Goal: Book appointment/travel/reservation: Book appointment/travel/reservation

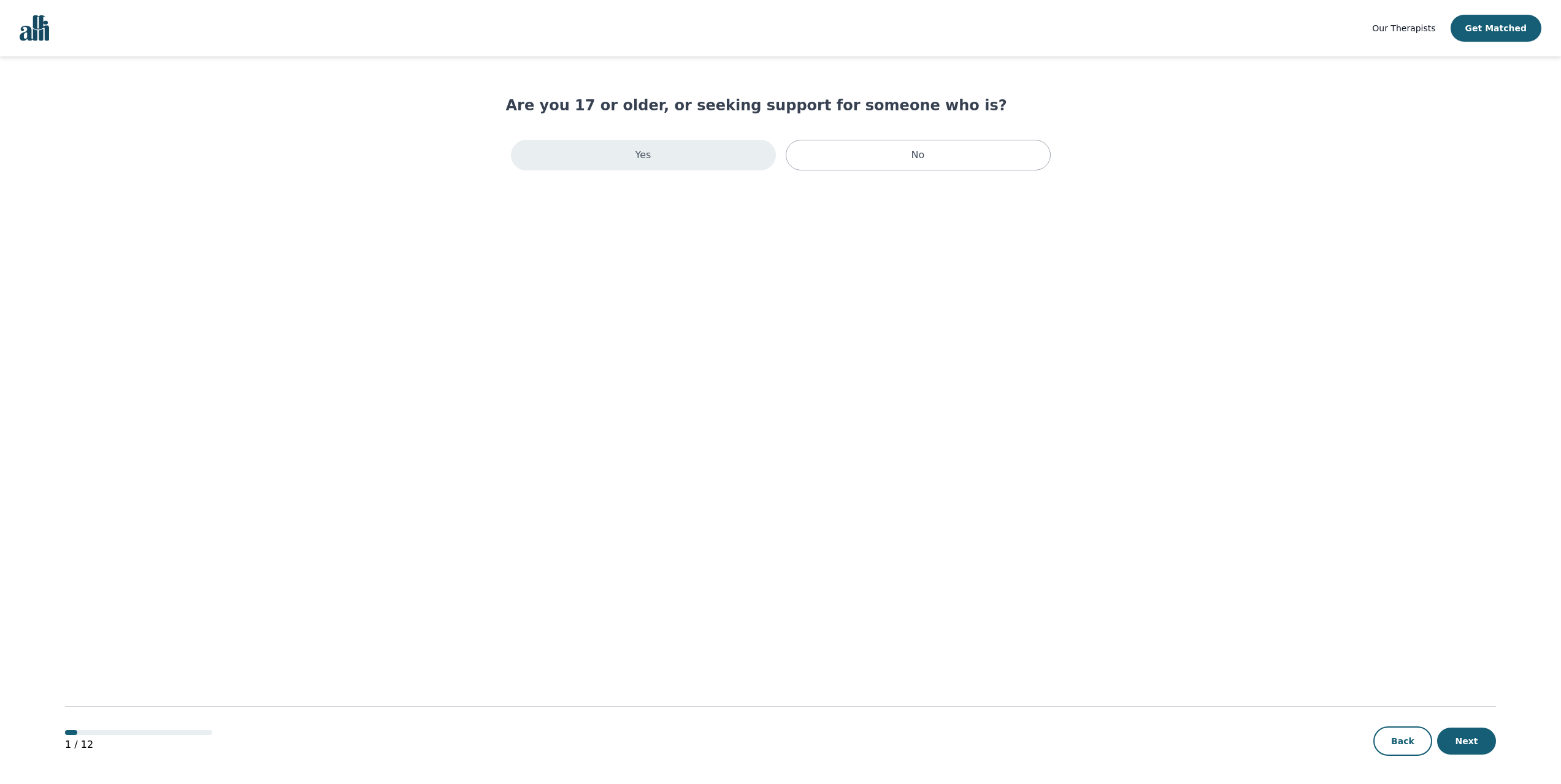
click at [668, 149] on div "Yes" at bounding box center [643, 155] width 265 height 31
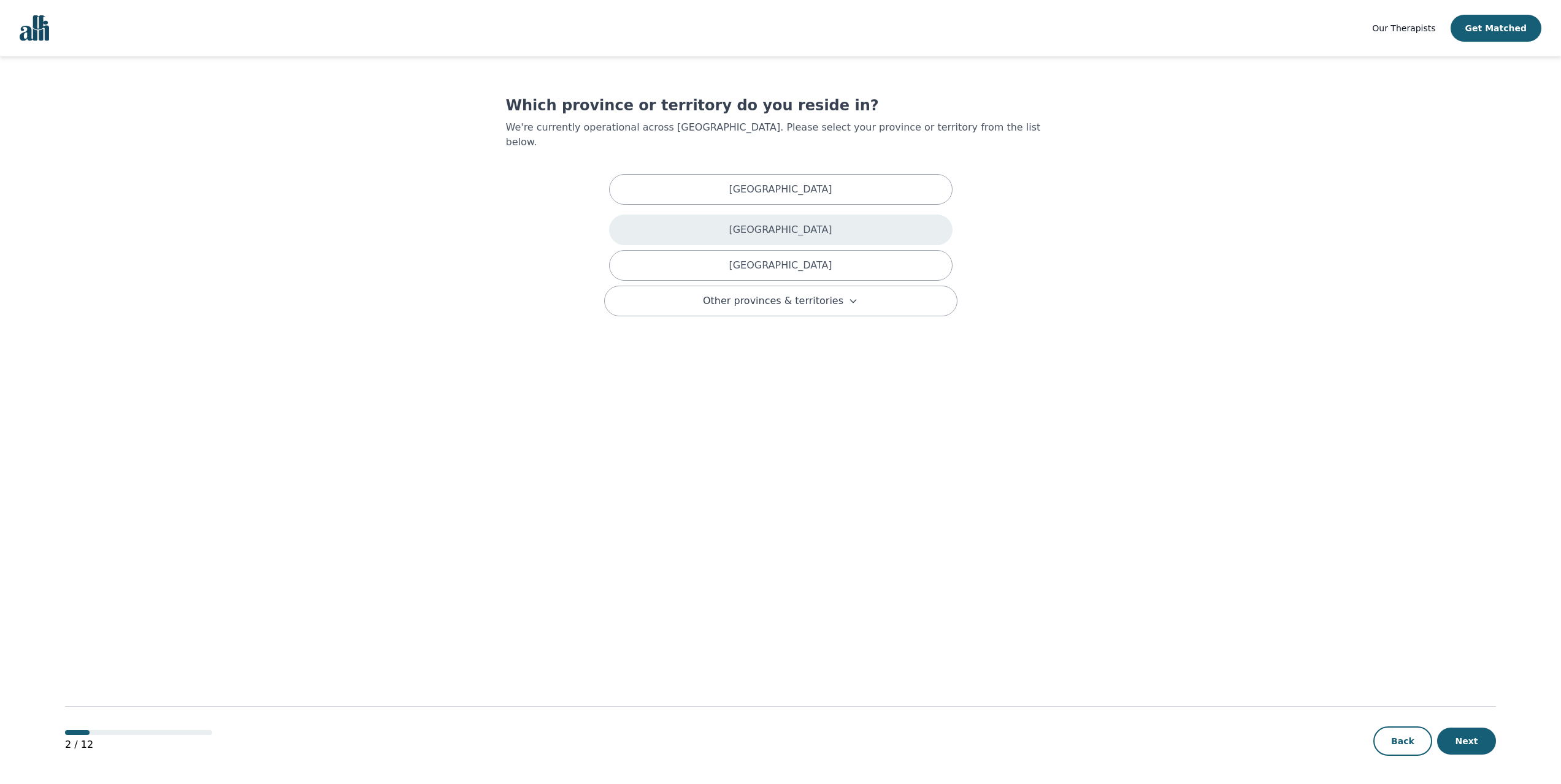
click at [701, 215] on div "[GEOGRAPHIC_DATA]" at bounding box center [780, 230] width 344 height 31
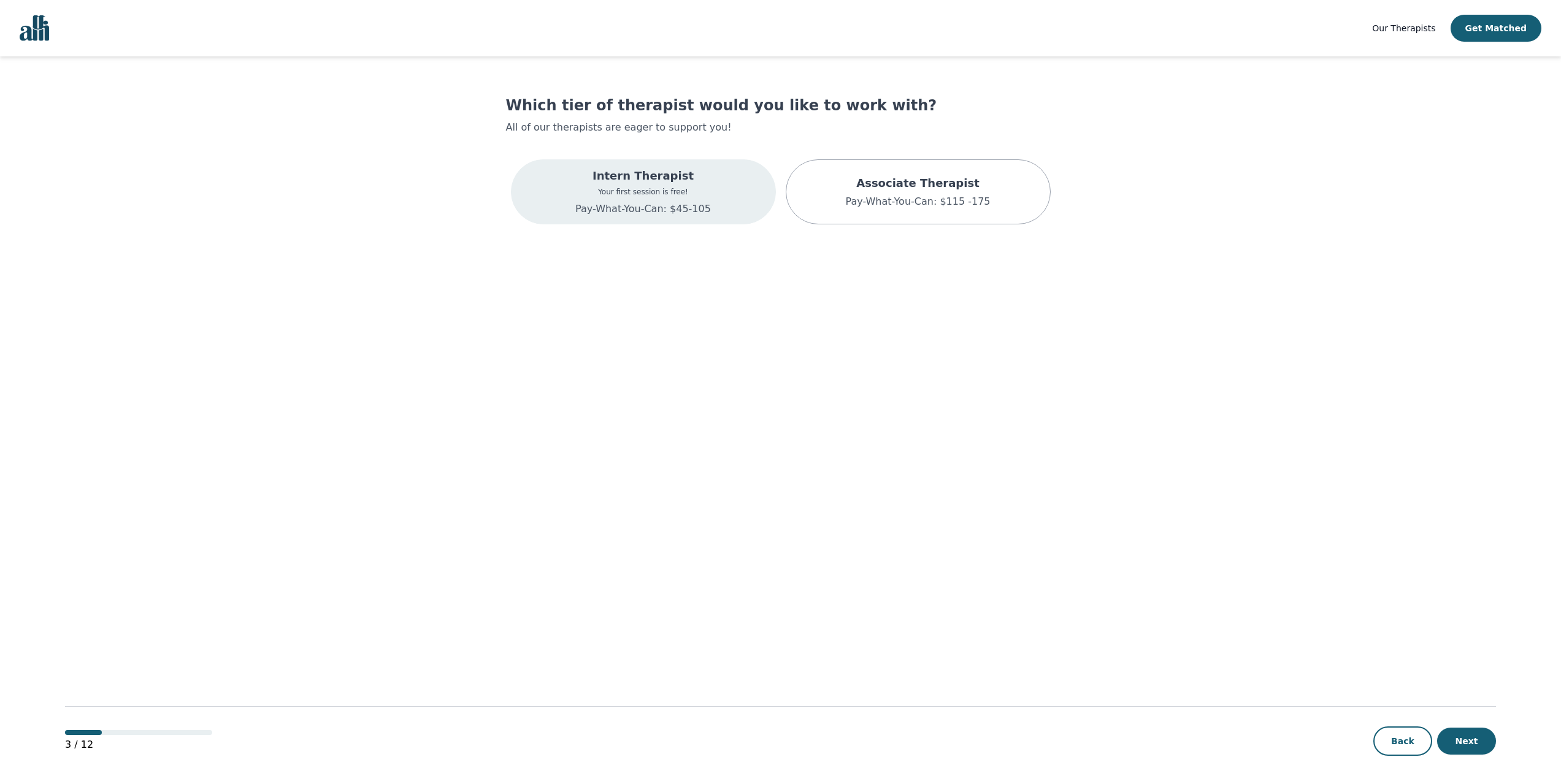
click at [695, 178] on p "Intern Therapist" at bounding box center [642, 175] width 135 height 17
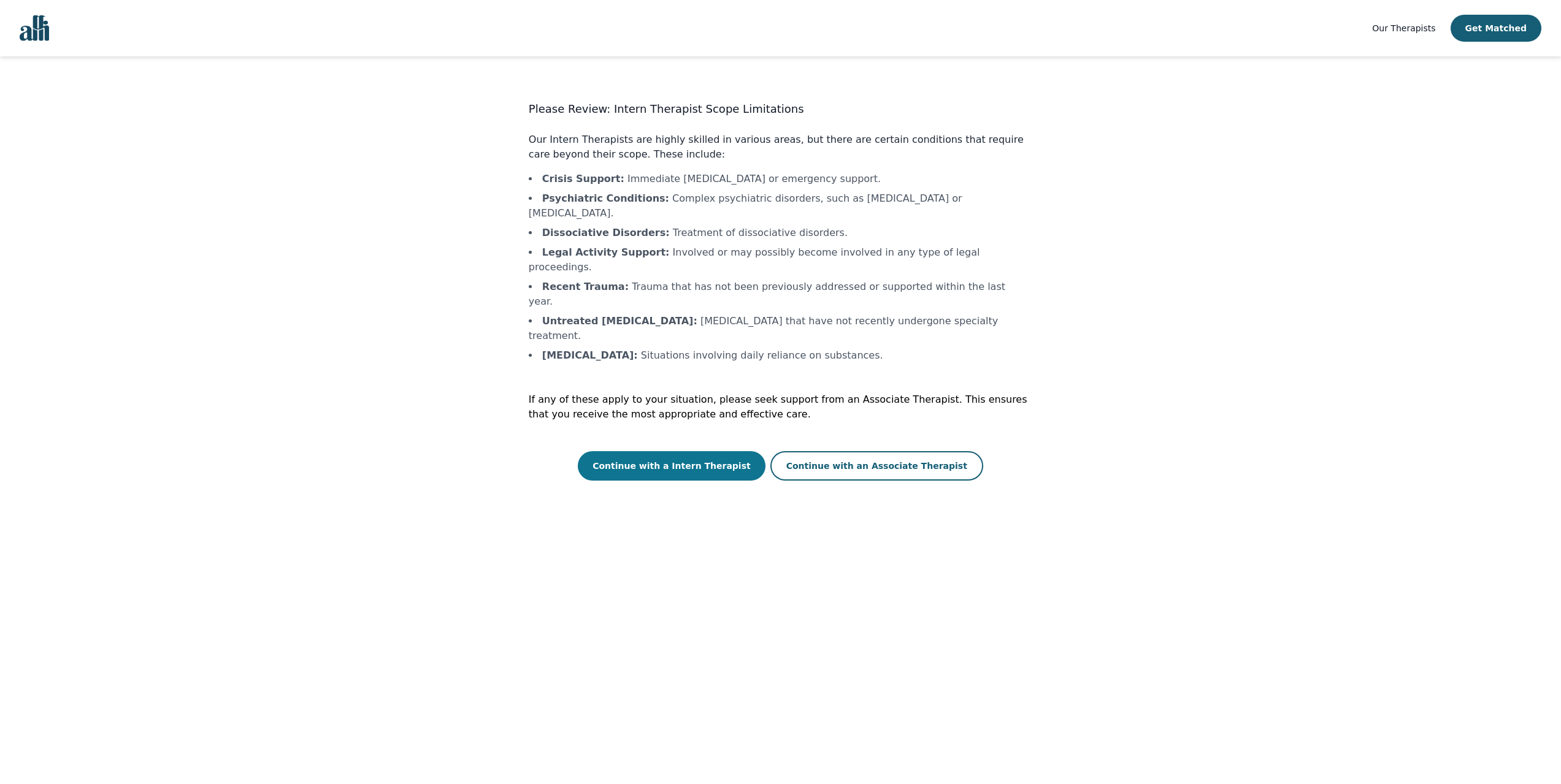
click at [669, 451] on button "Continue with a Intern Therapist" at bounding box center [671, 466] width 187 height 29
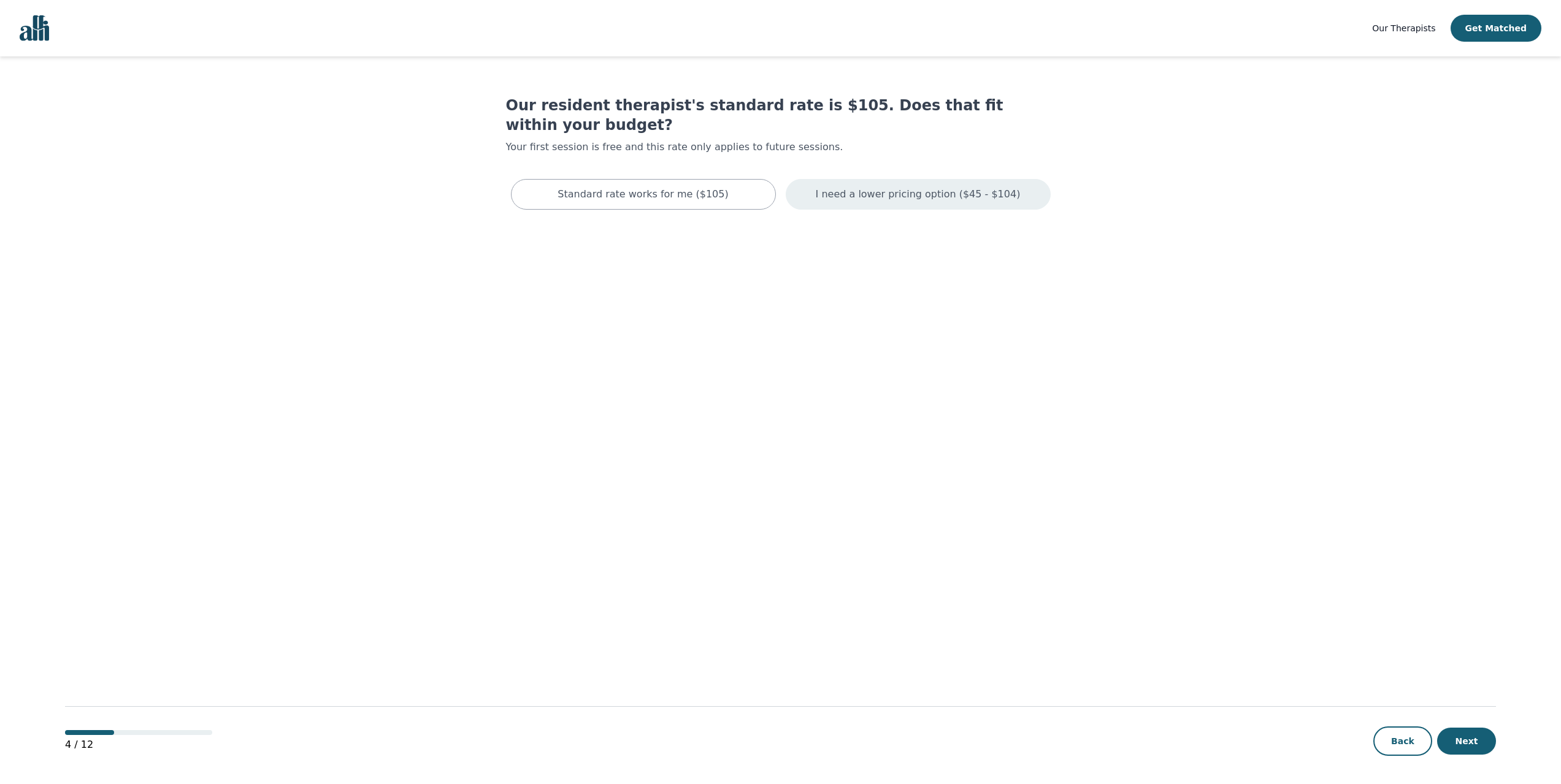
click at [813, 179] on div "I need a lower pricing option ($45 - $104)" at bounding box center [919, 195] width 265 height 31
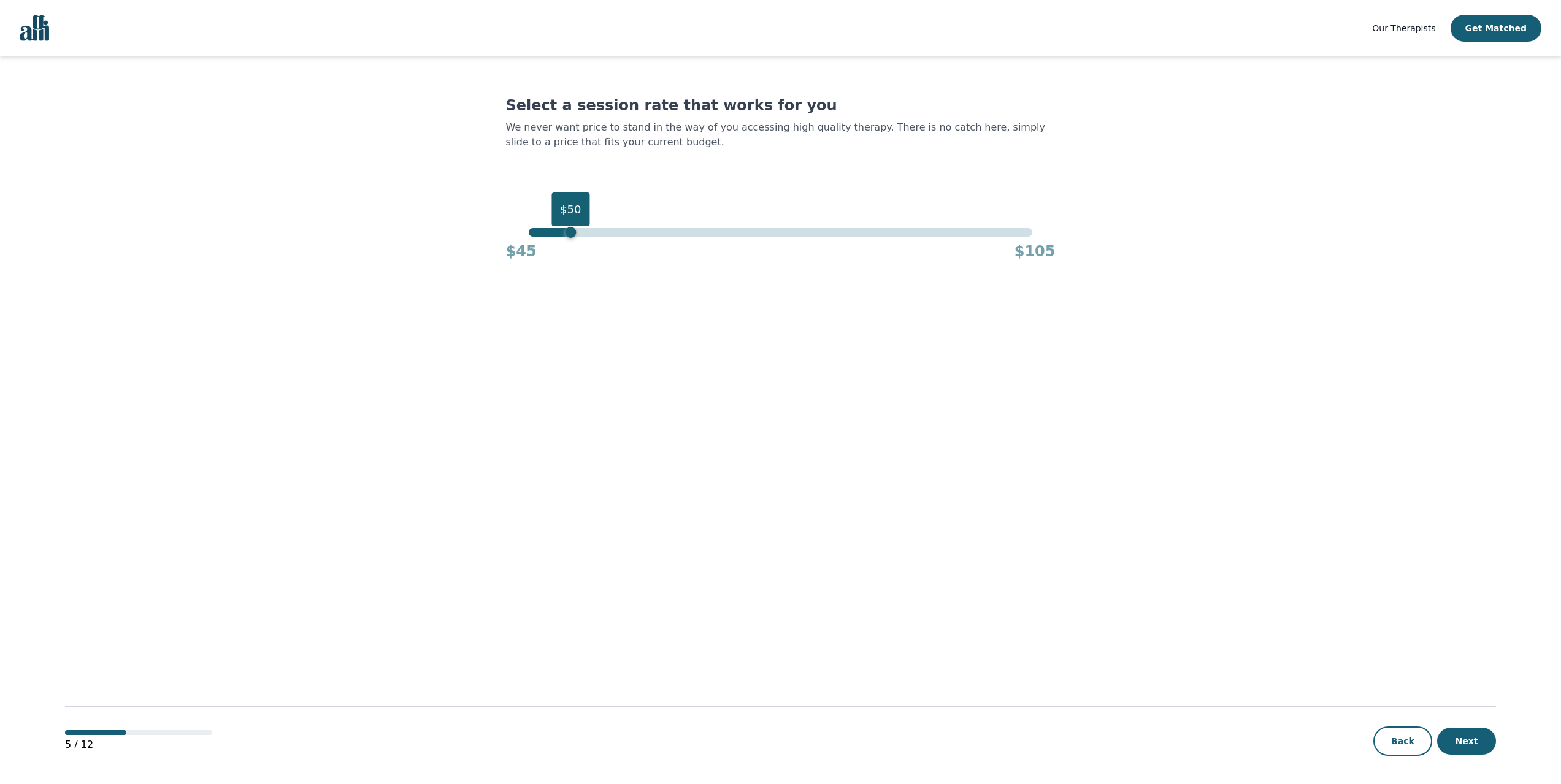
drag, startPoint x: 1037, startPoint y: 232, endPoint x: 572, endPoint y: 239, distance: 465.1
click at [572, 239] on div "$50 $45 $105" at bounding box center [780, 245] width 549 height 33
click at [1492, 37] on button "Get Matched" at bounding box center [1495, 28] width 90 height 27
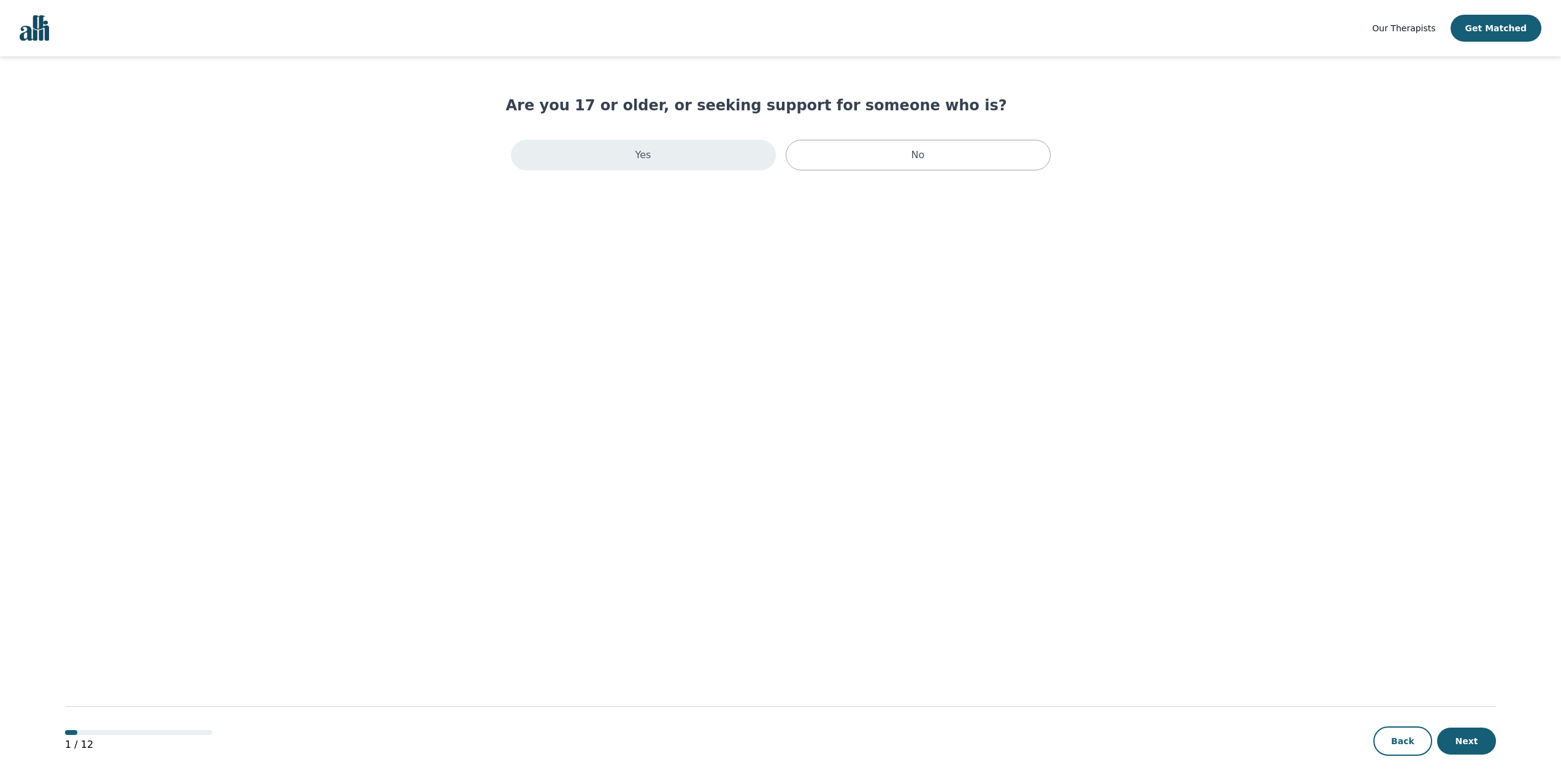
click at [713, 154] on div "Yes" at bounding box center [643, 155] width 265 height 31
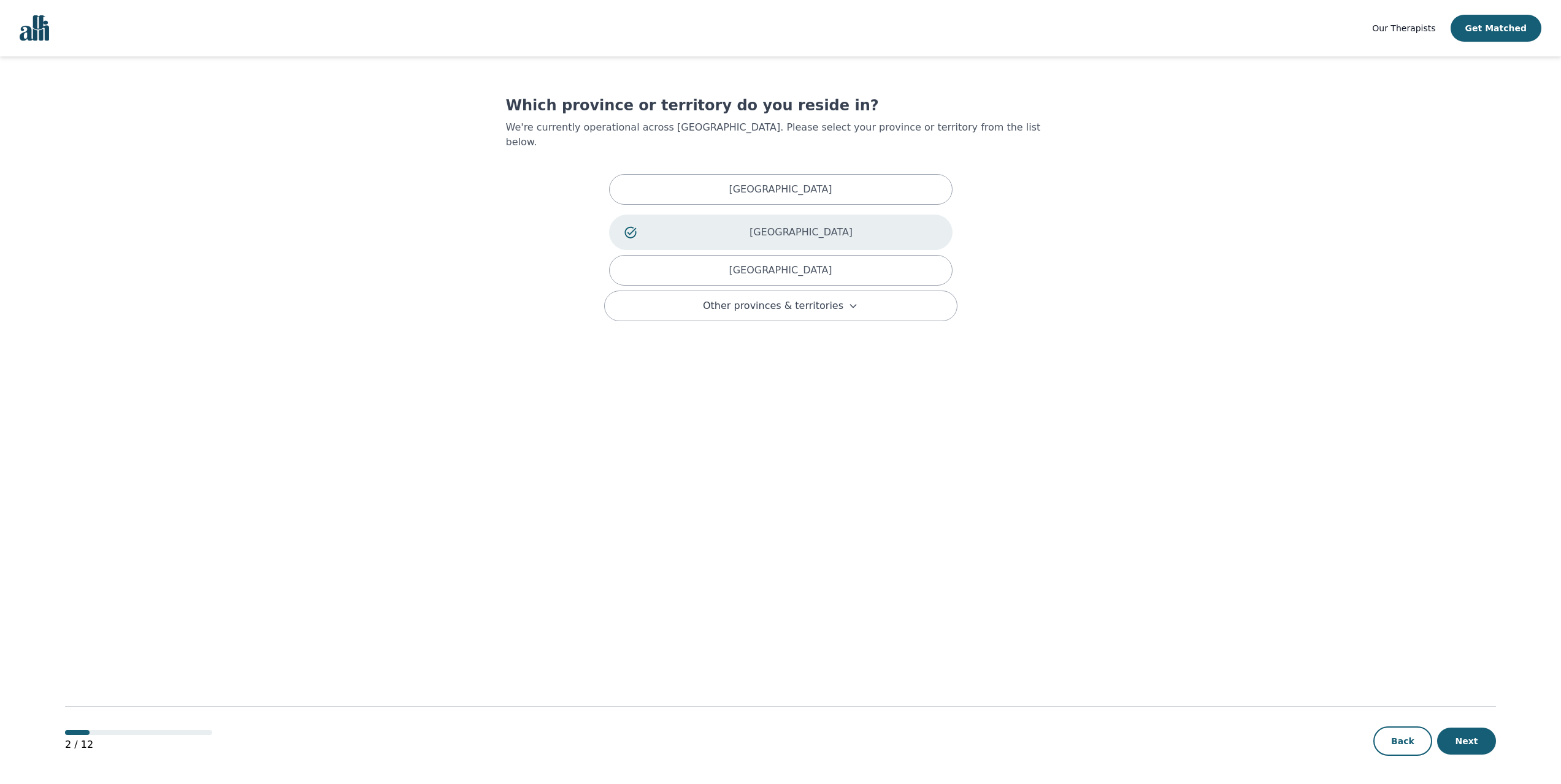
click at [754, 225] on p "[GEOGRAPHIC_DATA]" at bounding box center [801, 232] width 271 height 15
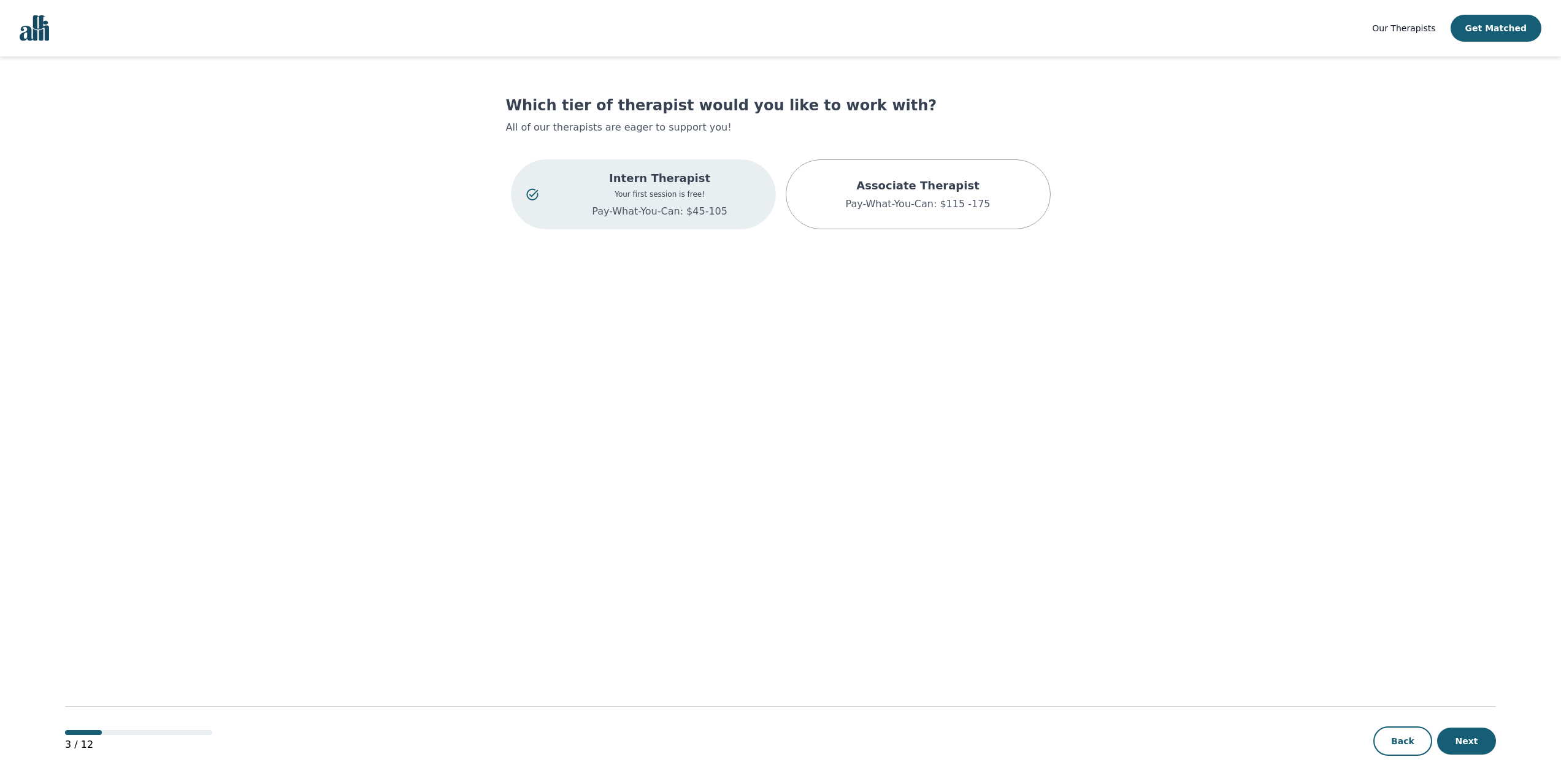
click at [711, 187] on div "Intern Therapist Your first session is free! Pay-What-You-Can: $45-105" at bounding box center [660, 195] width 201 height 49
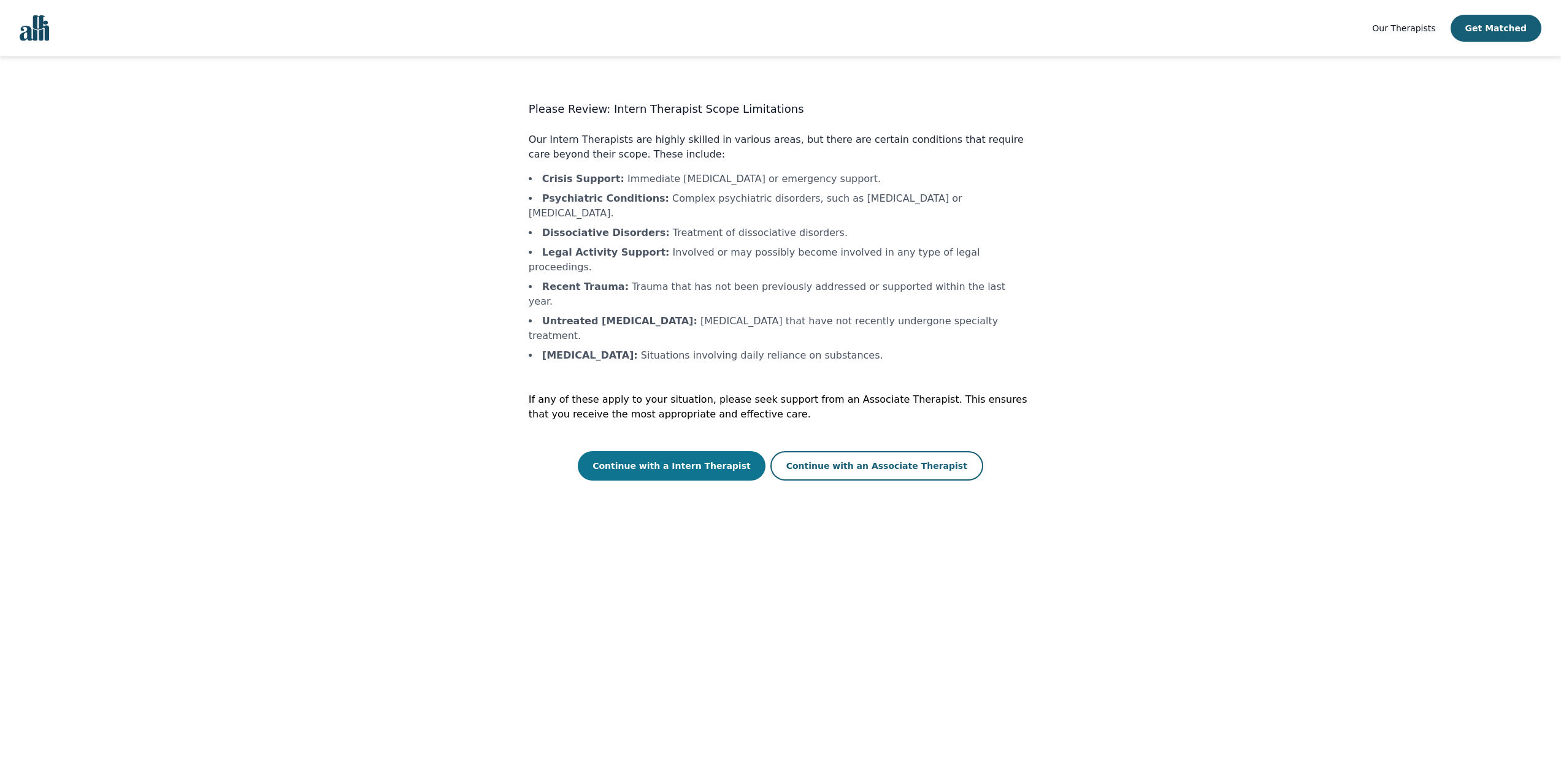
click at [716, 451] on button "Continue with a Intern Therapist" at bounding box center [671, 466] width 187 height 29
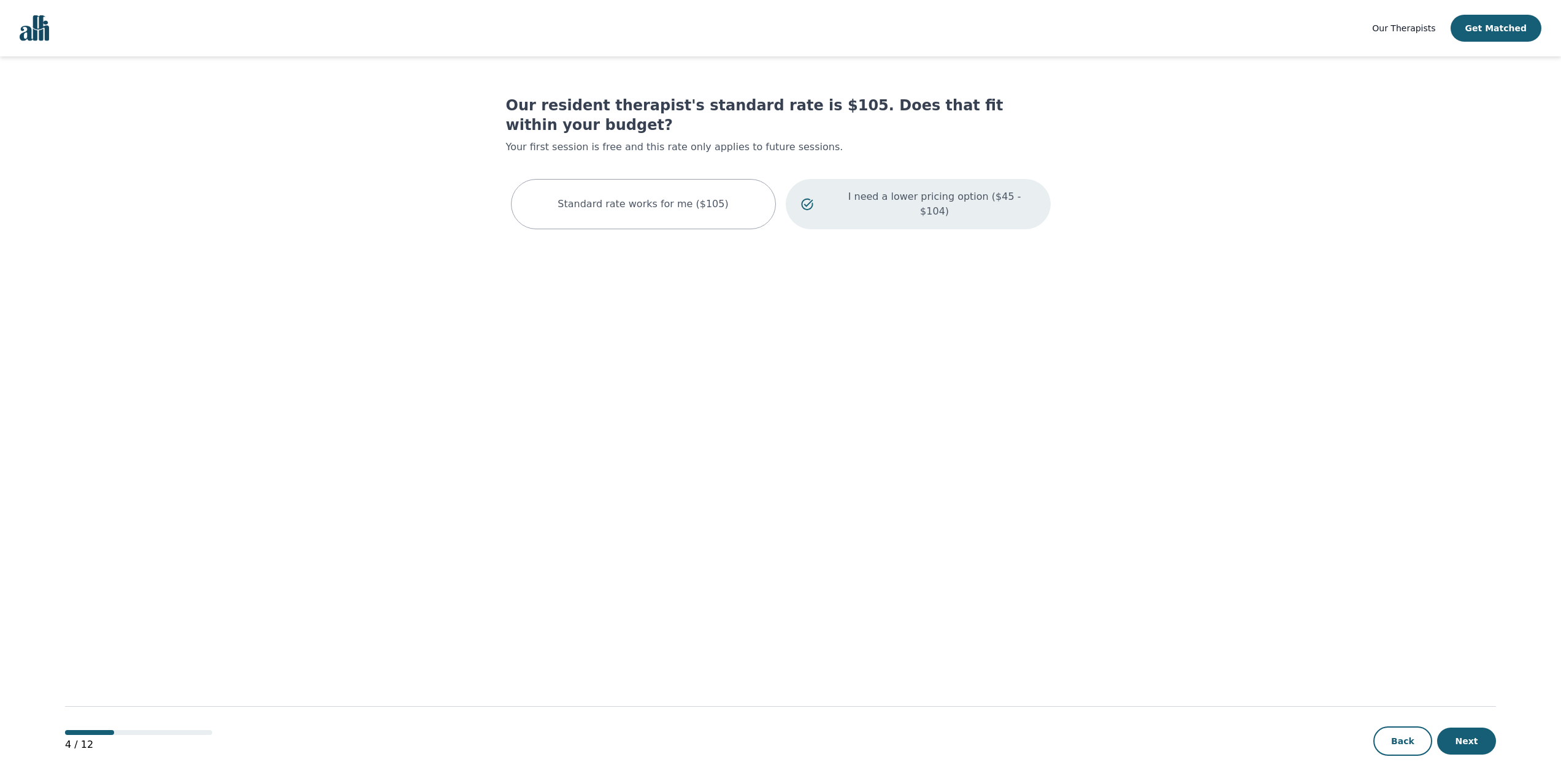
click at [903, 189] on div "I need a lower pricing option ($45 - $104)" at bounding box center [919, 204] width 265 height 50
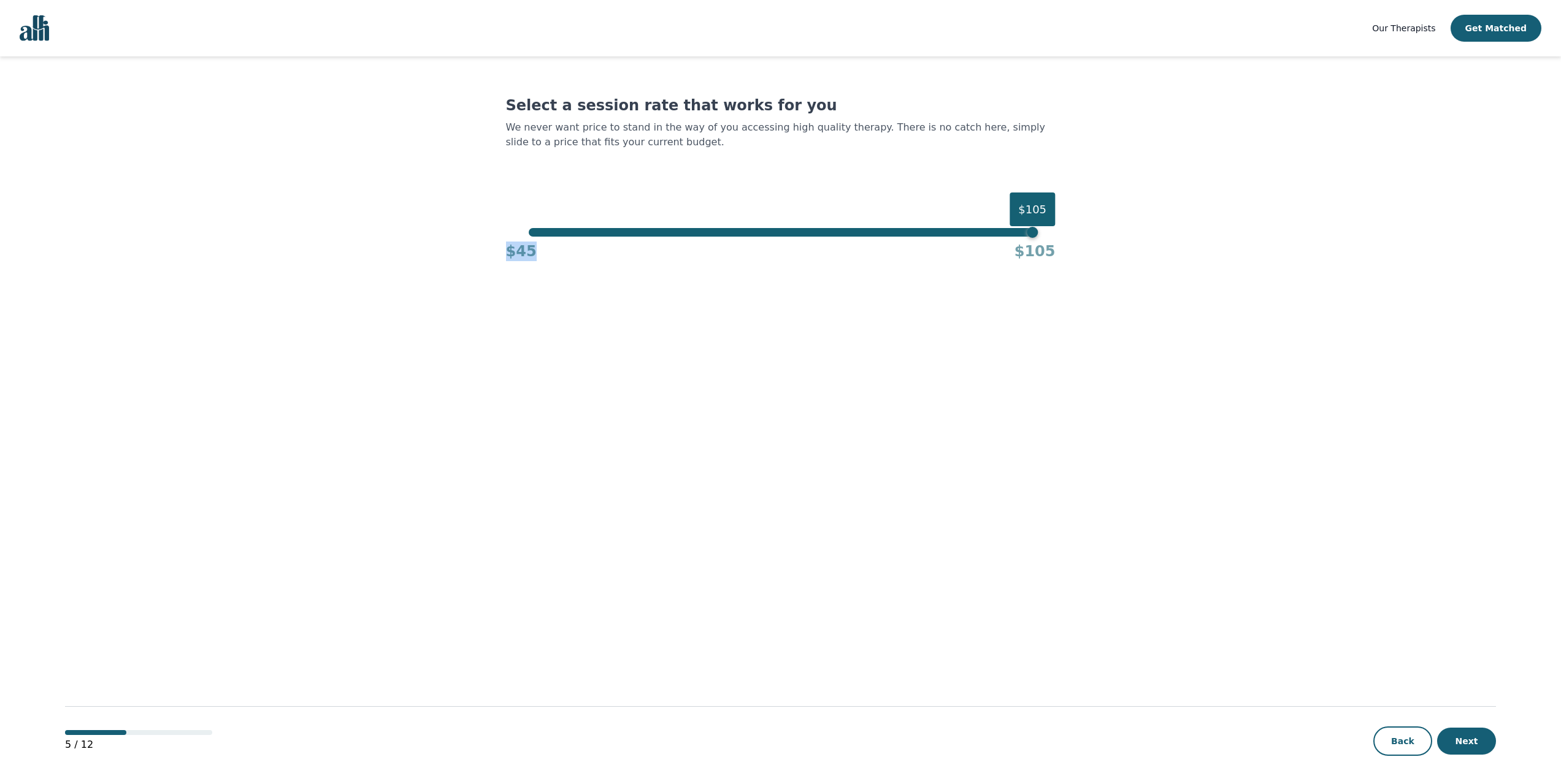
drag, startPoint x: 589, startPoint y: 239, endPoint x: 564, endPoint y: 230, distance: 26.6
click at [569, 234] on div "$105 $45 $105" at bounding box center [780, 245] width 549 height 33
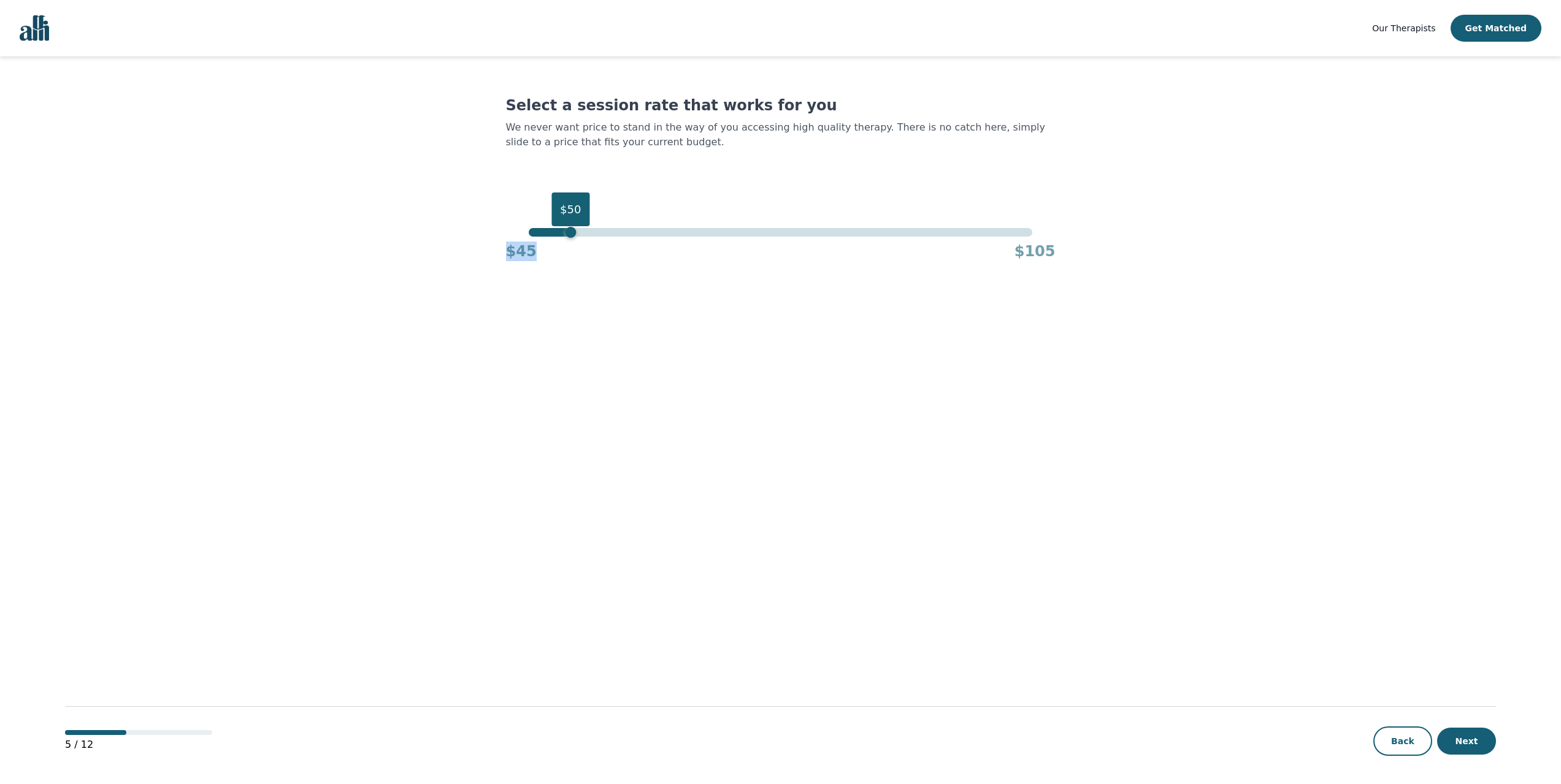
click at [568, 232] on div "$50" at bounding box center [780, 232] width 504 height 8
click at [1475, 737] on button "Next" at bounding box center [1466, 742] width 58 height 27
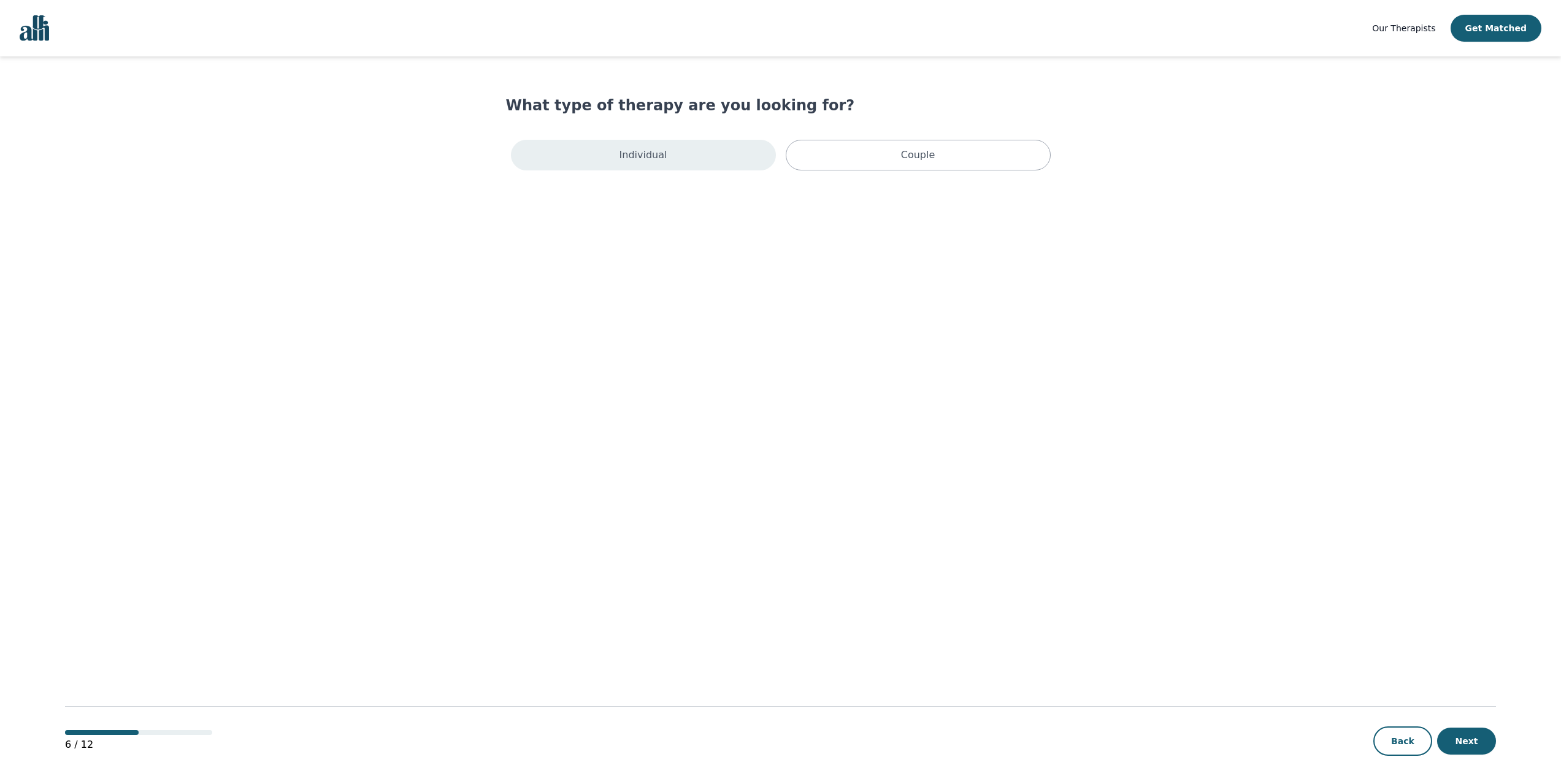
click at [711, 167] on div "Individual" at bounding box center [643, 155] width 265 height 31
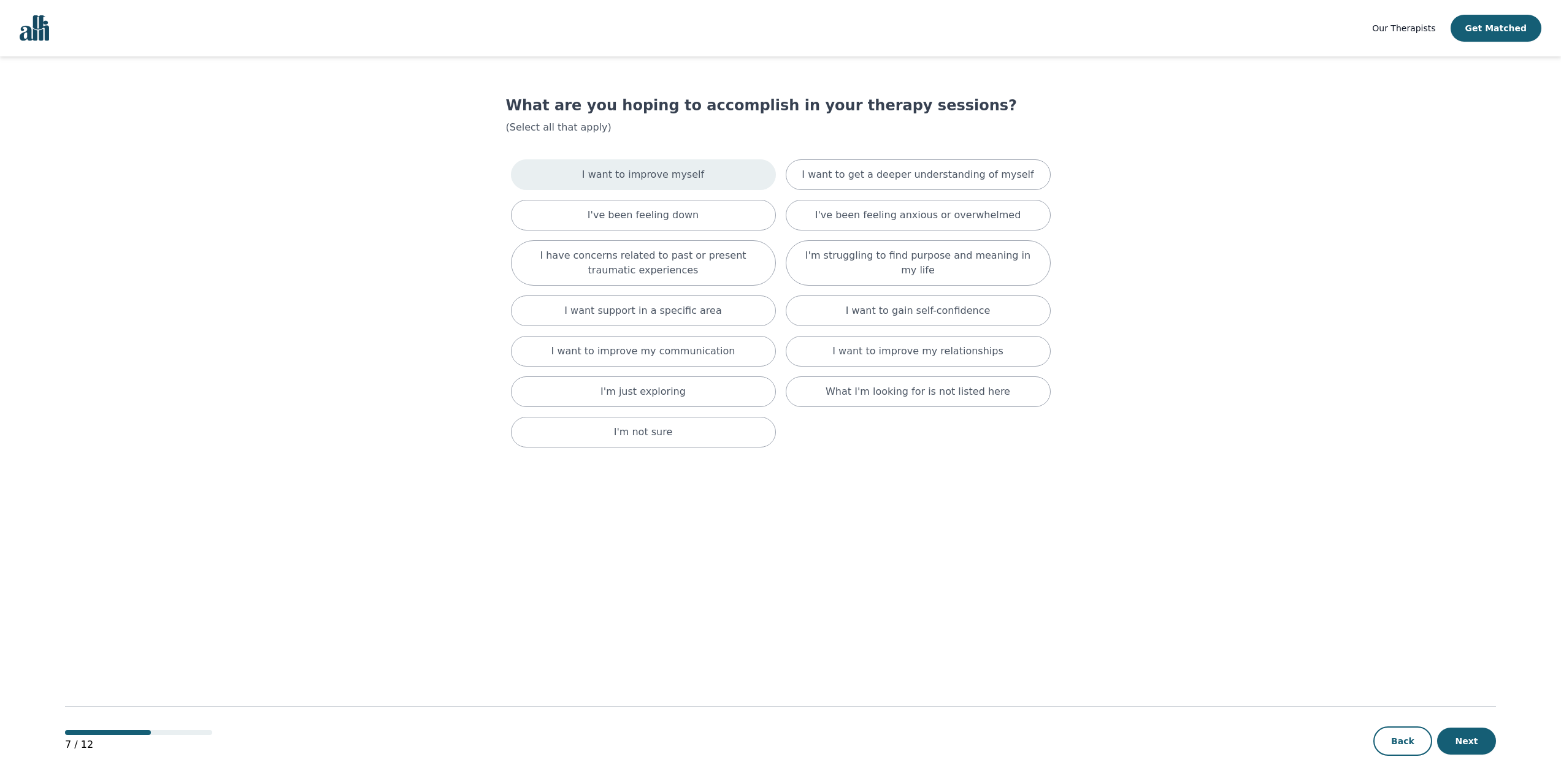
click at [684, 178] on p "I want to improve myself" at bounding box center [643, 175] width 122 height 15
click at [706, 221] on div "I've been feeling down" at bounding box center [643, 220] width 265 height 31
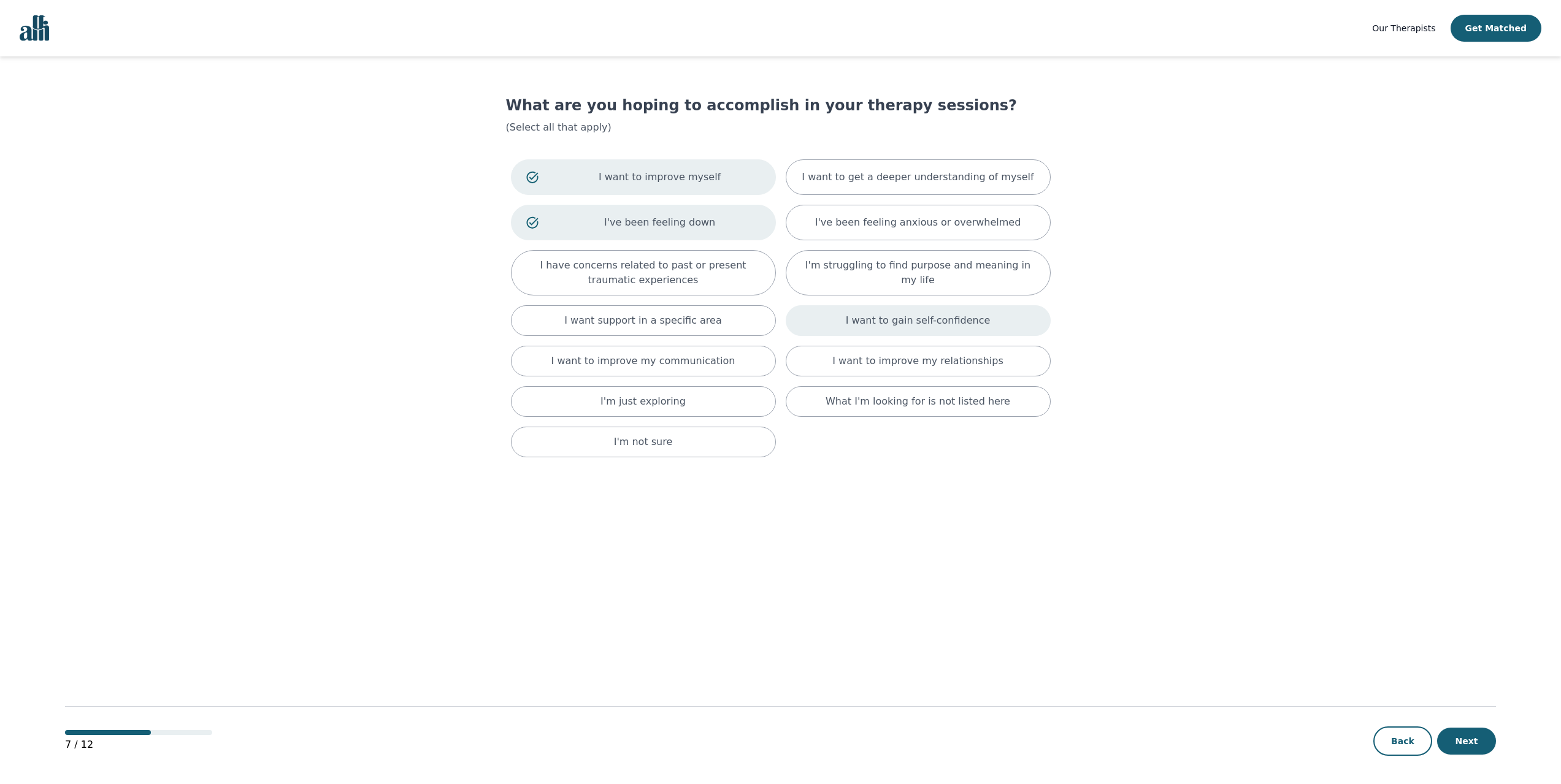
click at [817, 324] on div "I want to gain self-confidence" at bounding box center [919, 321] width 265 height 31
click at [813, 283] on div "I'm struggling to find purpose and meaning in my life" at bounding box center [919, 273] width 265 height 46
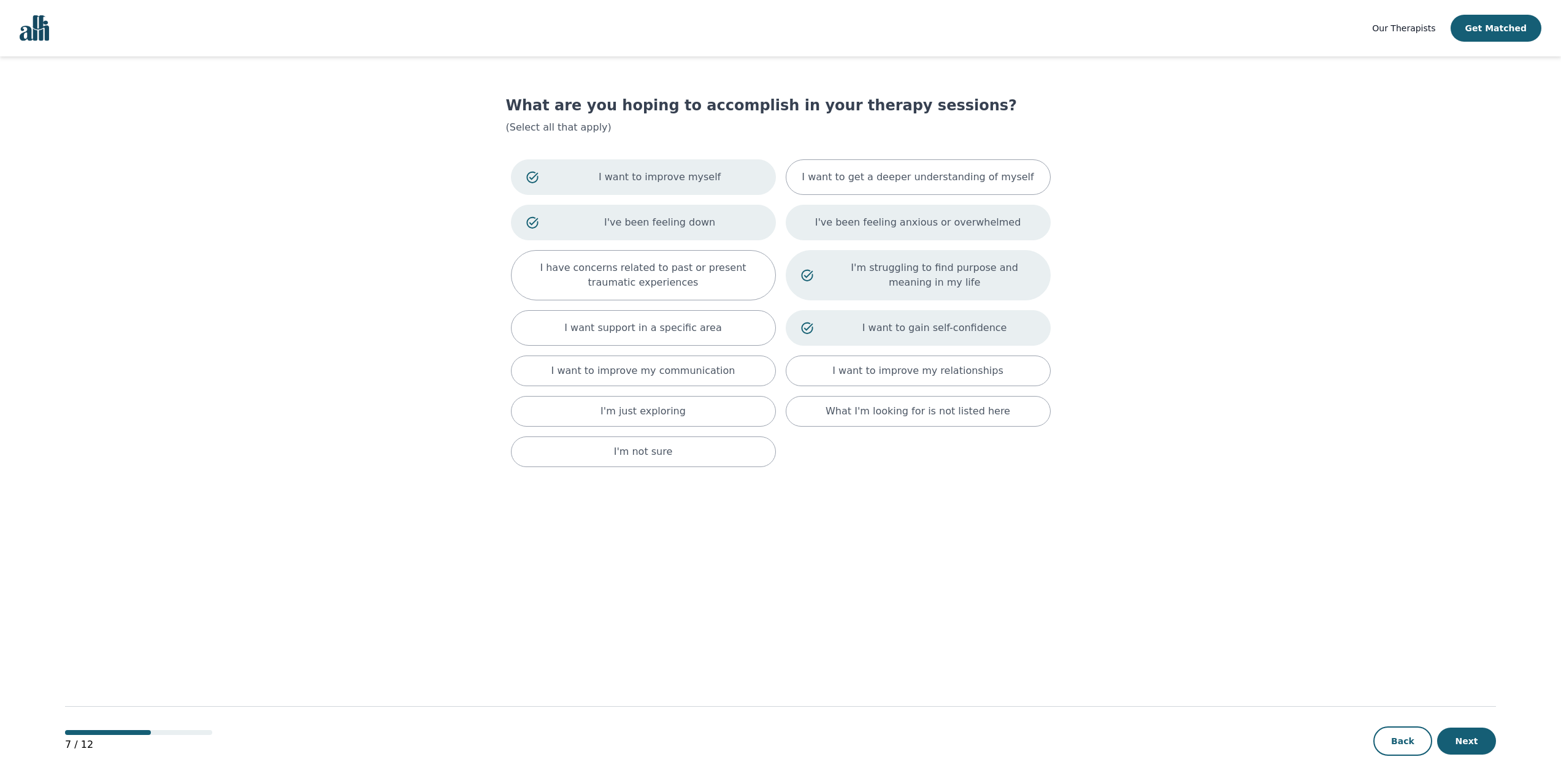
click at [852, 232] on div "I've been feeling anxious or overwhelmed" at bounding box center [919, 222] width 265 height 36
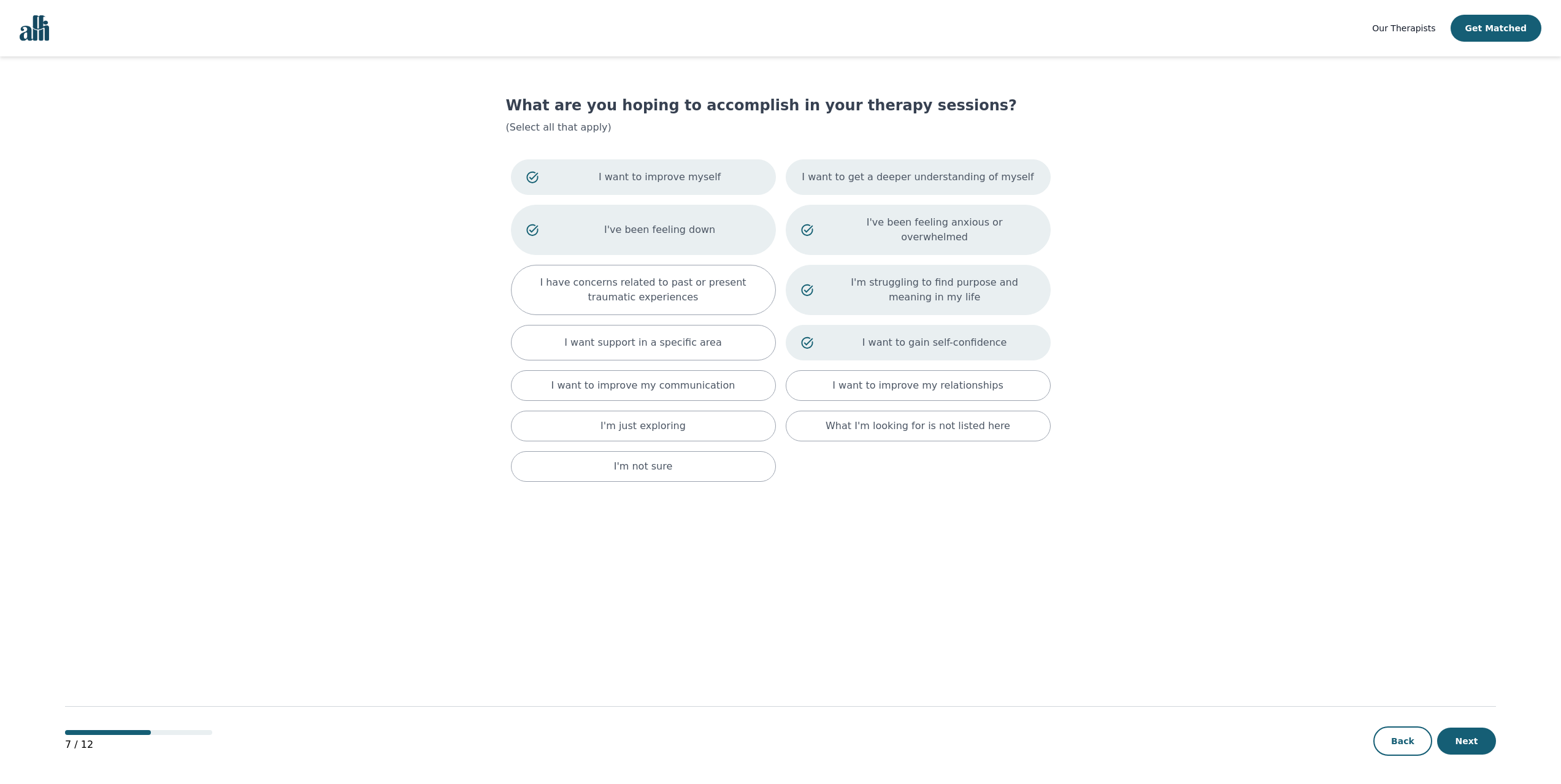
click at [907, 187] on div "I want to get a deeper understanding of myself" at bounding box center [919, 176] width 265 height 36
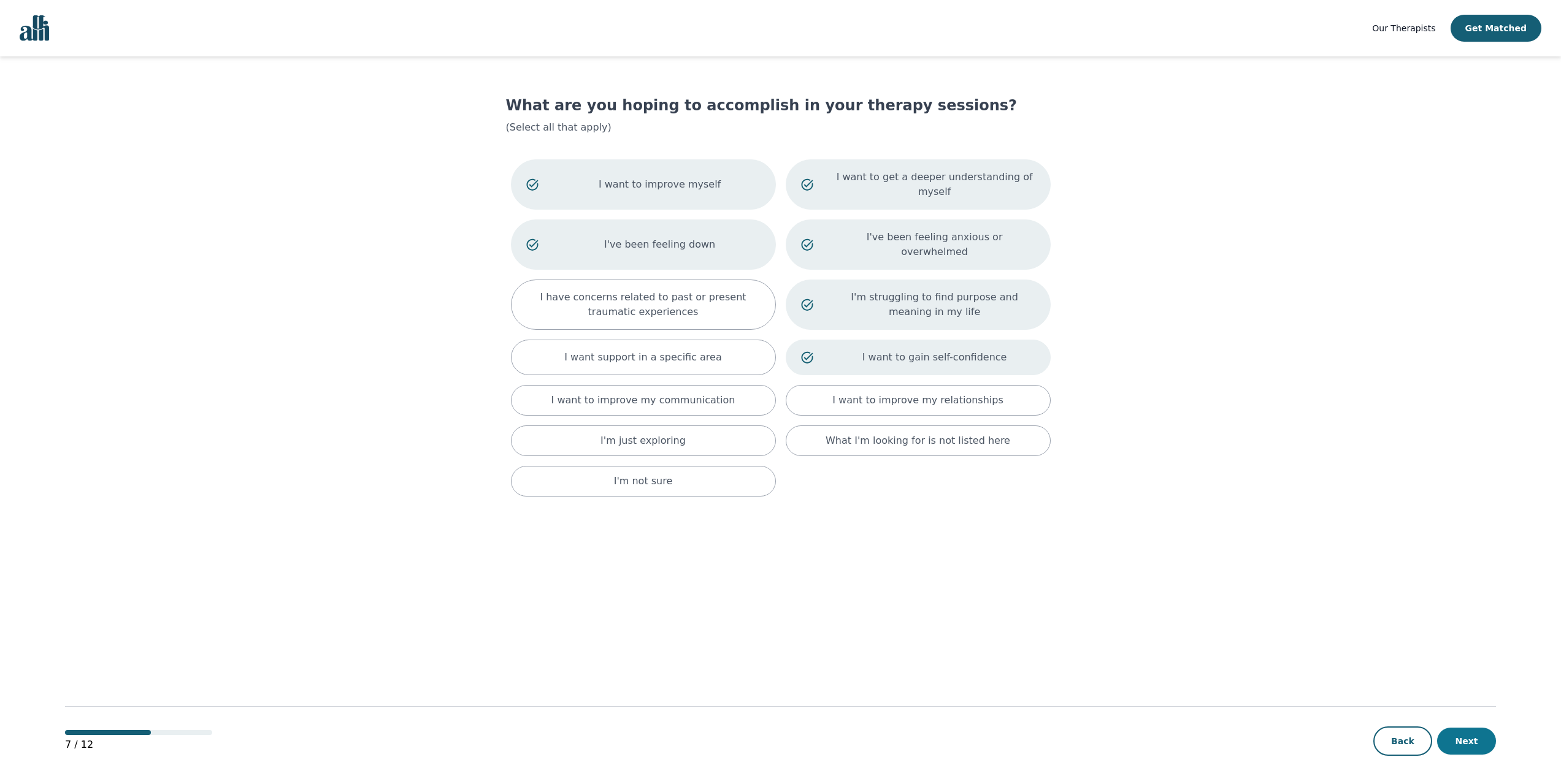
click at [1481, 748] on button "Next" at bounding box center [1466, 742] width 58 height 27
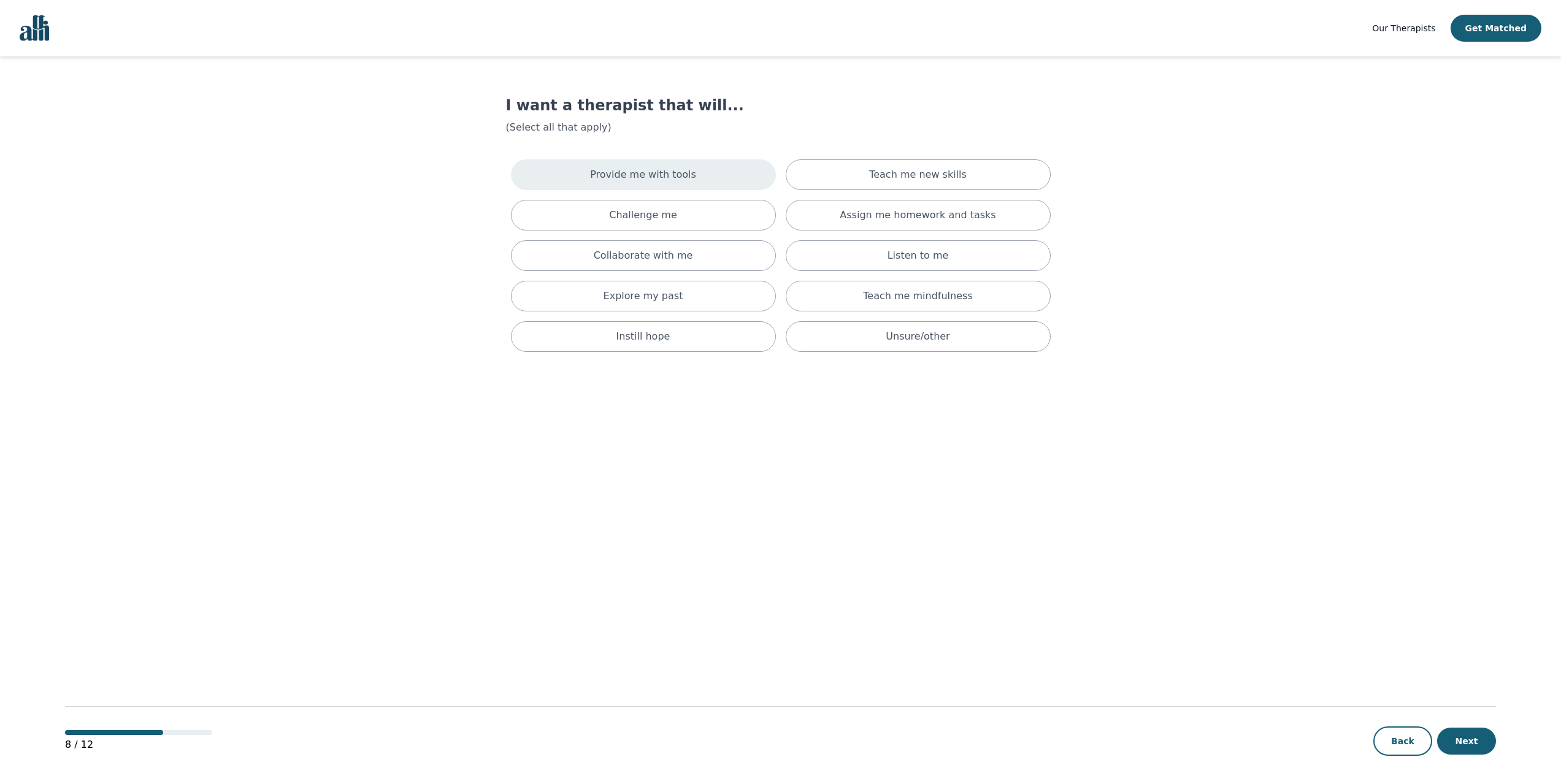
click at [664, 173] on p "Provide me with tools" at bounding box center [643, 175] width 106 height 15
click at [823, 182] on div "Teach me new skills" at bounding box center [919, 176] width 265 height 36
click at [826, 291] on div "Teach me mindfulness" at bounding box center [919, 302] width 265 height 31
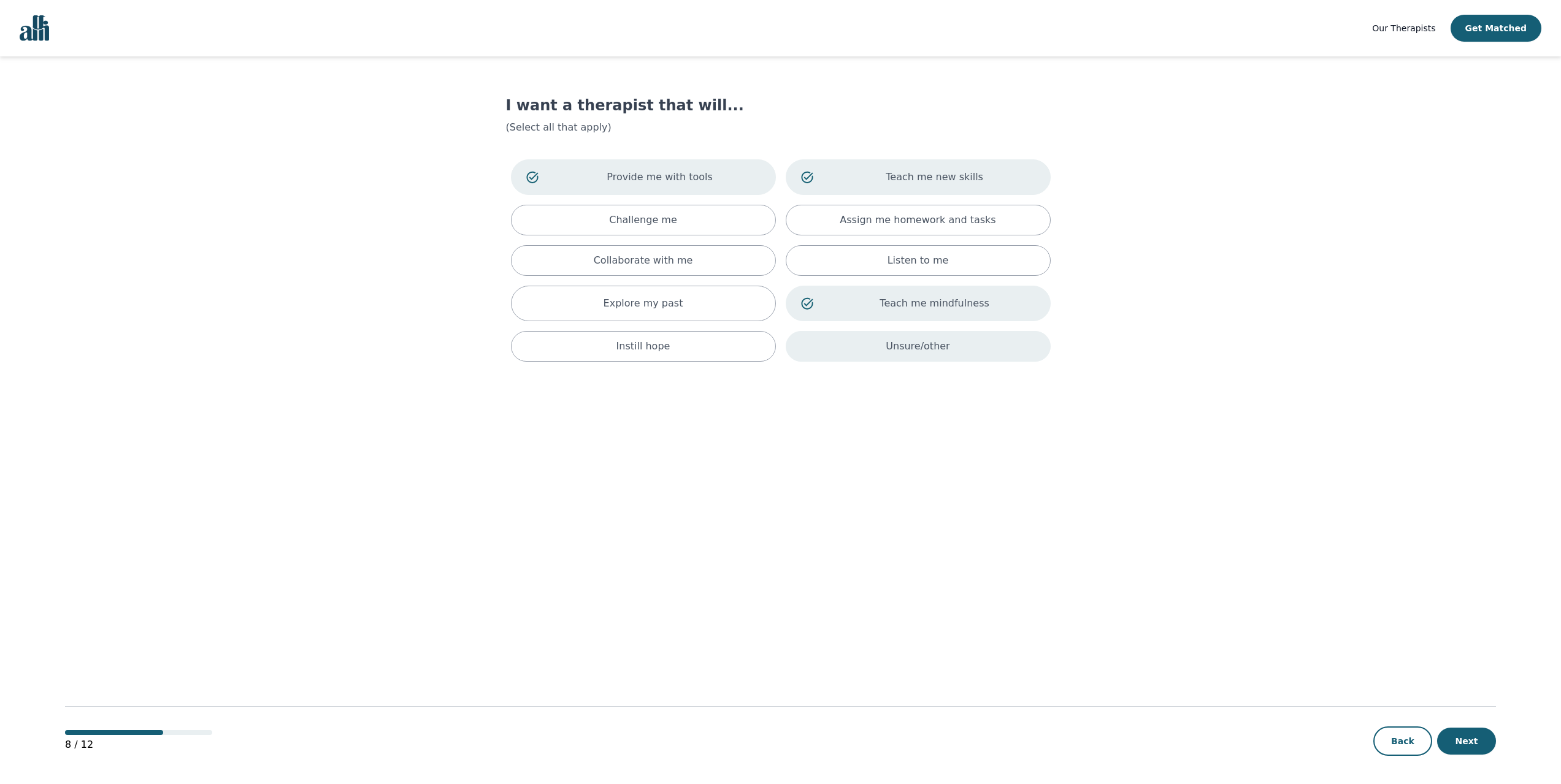
click at [1035, 355] on div "Unsure/other" at bounding box center [919, 346] width 265 height 31
click at [1464, 747] on button "Next" at bounding box center [1466, 742] width 58 height 27
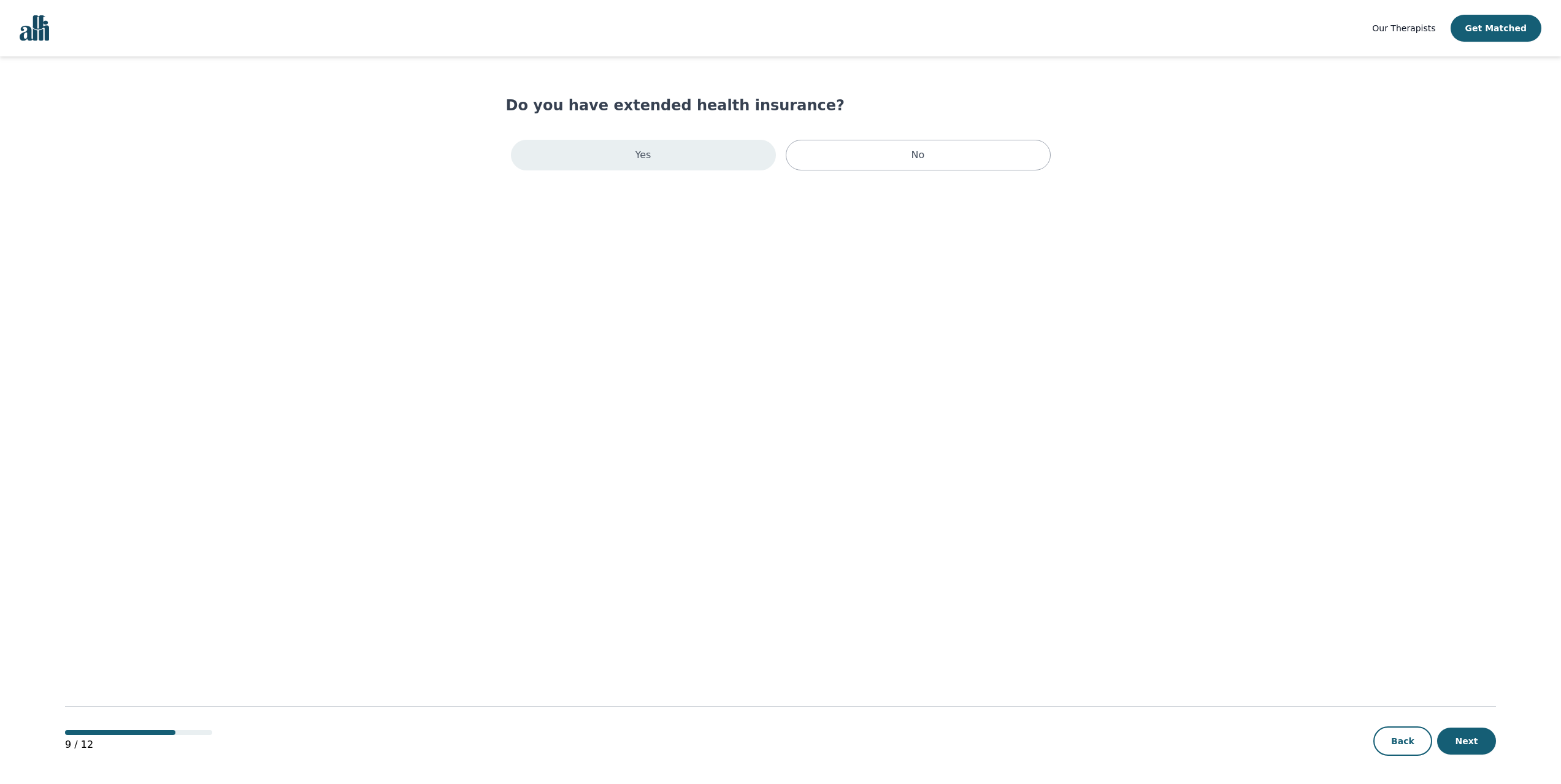
click at [738, 165] on div "Yes" at bounding box center [643, 155] width 265 height 31
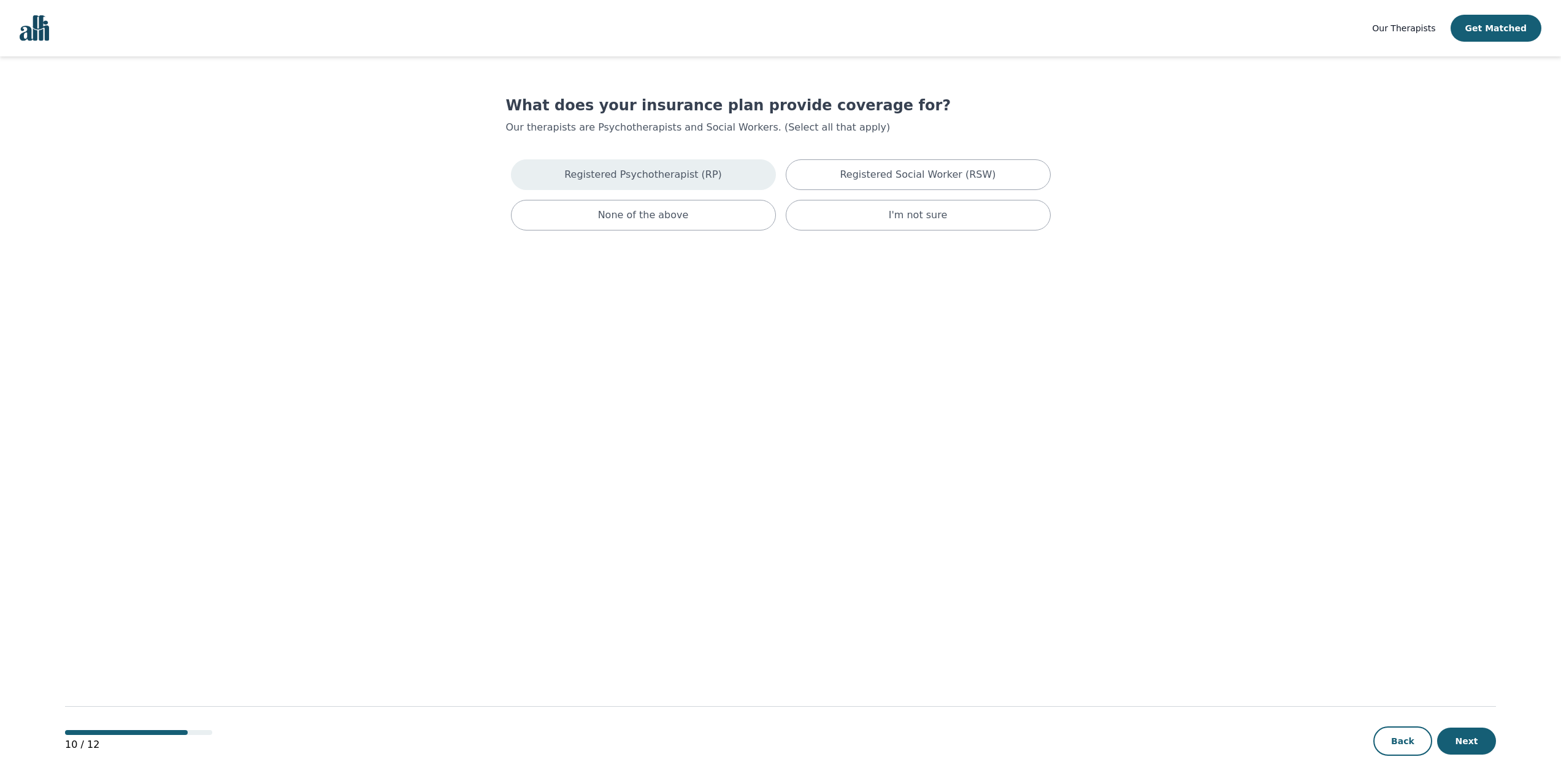
click at [726, 176] on div "Registered Psychotherapist (RP)" at bounding box center [643, 175] width 265 height 31
click at [1477, 742] on button "Next" at bounding box center [1466, 742] width 58 height 27
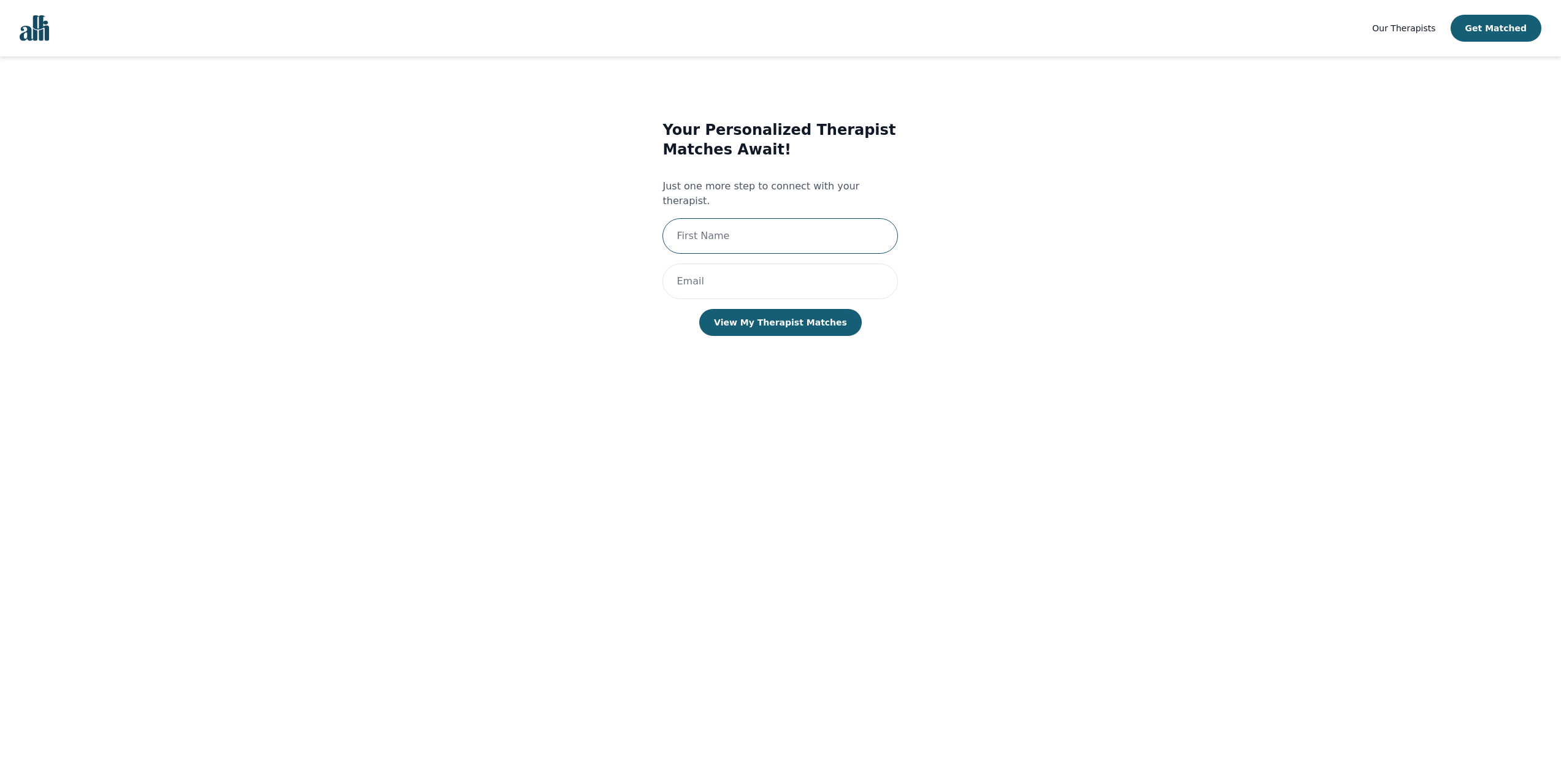
click at [716, 223] on input "text" at bounding box center [780, 236] width 236 height 36
type input "Cy"
click at [740, 309] on button "View My Therapist Matches" at bounding box center [780, 323] width 163 height 27
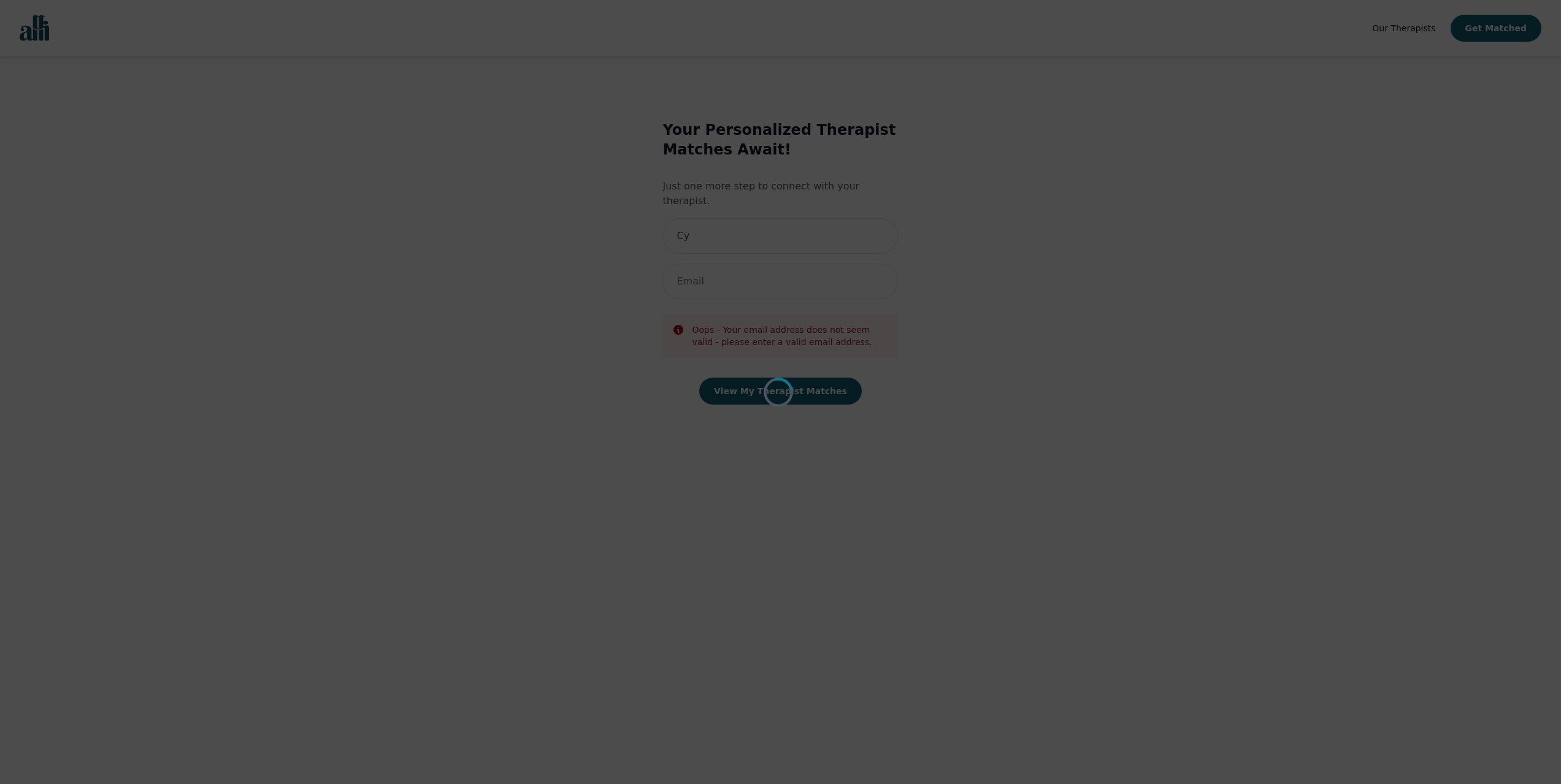
click at [706, 261] on div "Loading..." at bounding box center [780, 392] width 1561 height 784
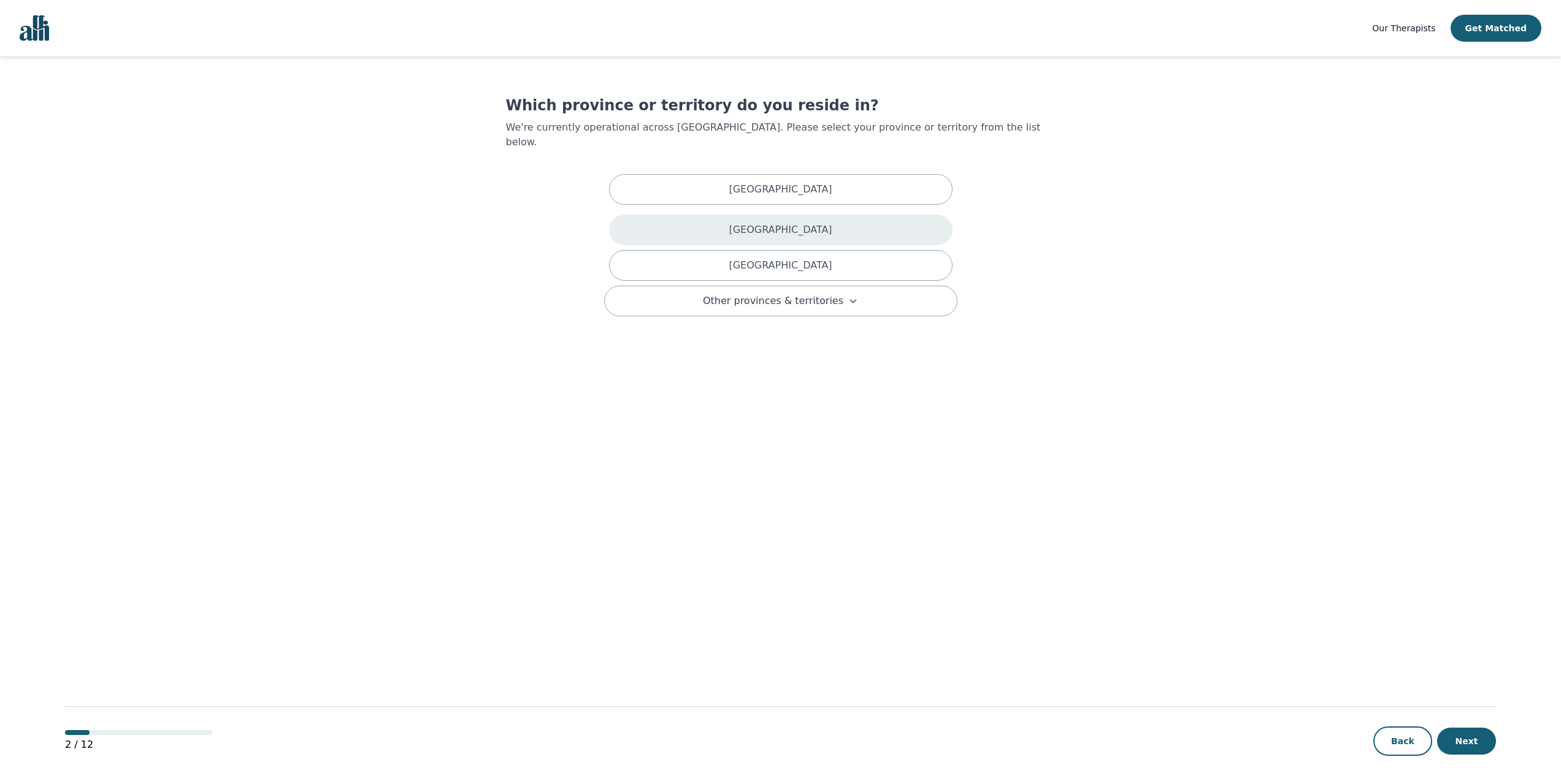
click at [706, 215] on div "[GEOGRAPHIC_DATA]" at bounding box center [780, 230] width 344 height 31
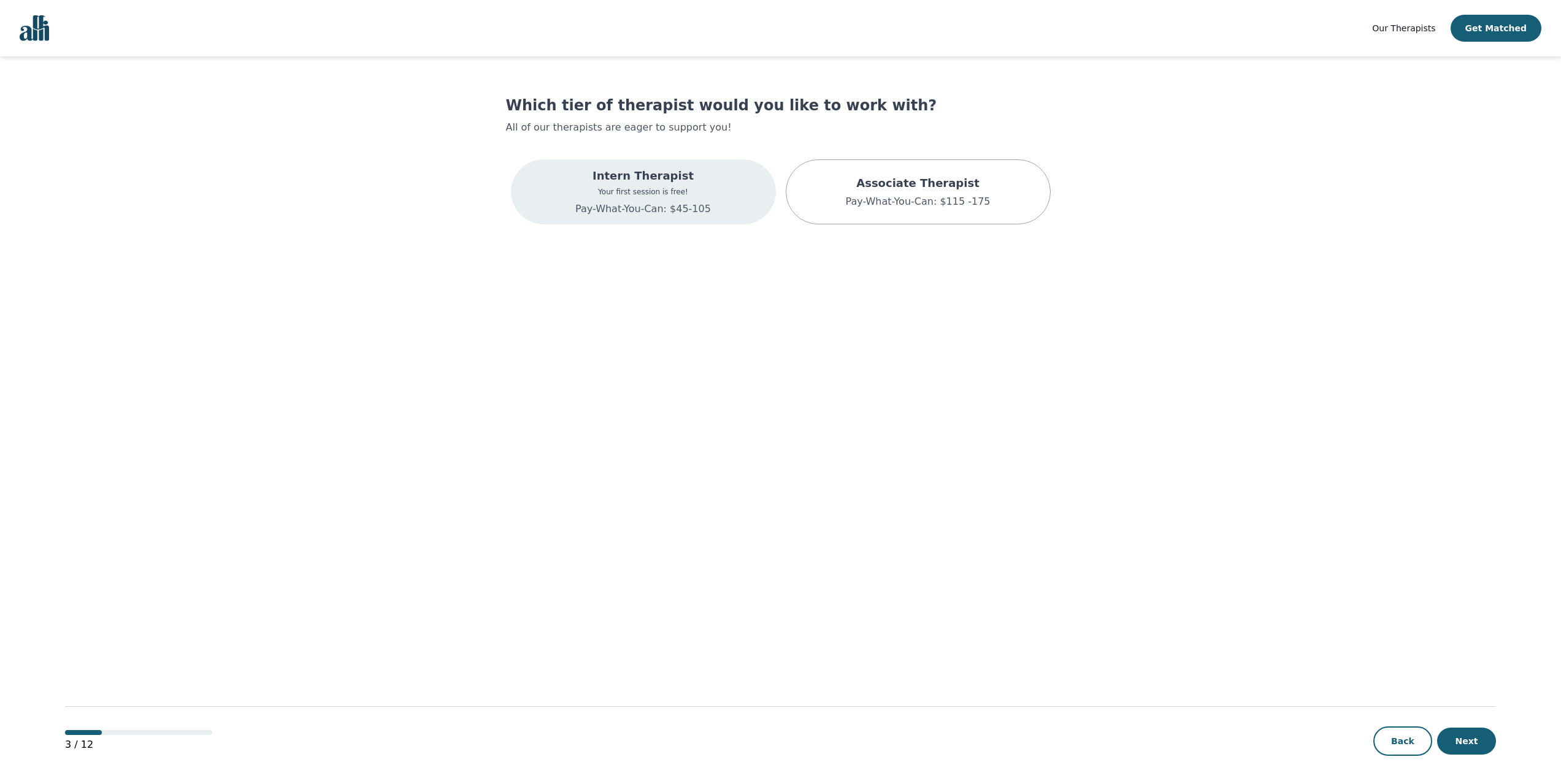
click at [701, 202] on p "Pay-What-You-Can: $45-105" at bounding box center [642, 209] width 135 height 15
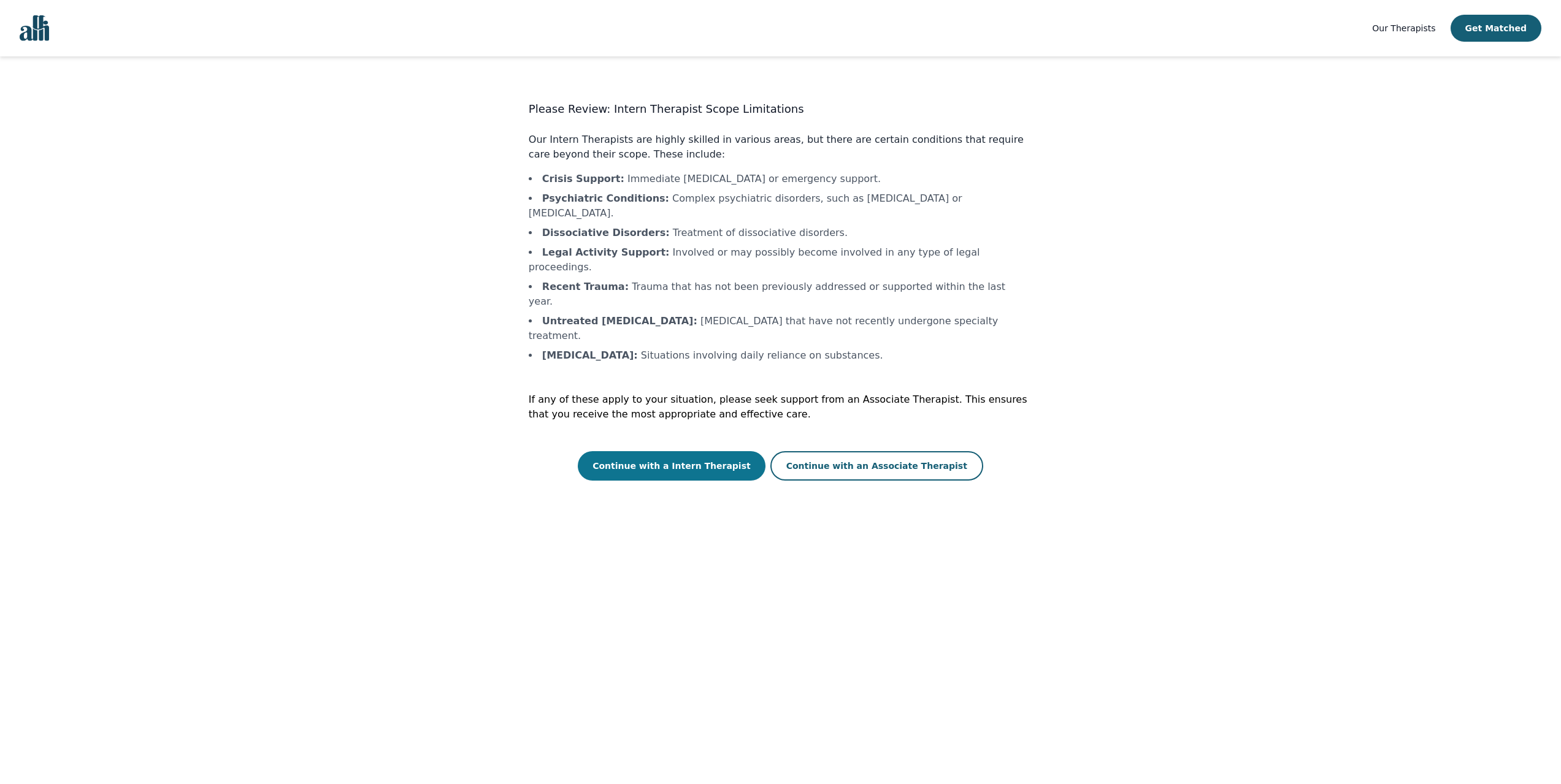
drag, startPoint x: 702, startPoint y: 408, endPoint x: 698, endPoint y: 397, distance: 11.7
click at [701, 451] on button "Continue with a Intern Therapist" at bounding box center [671, 466] width 187 height 29
